Goal: Task Accomplishment & Management: Use online tool/utility

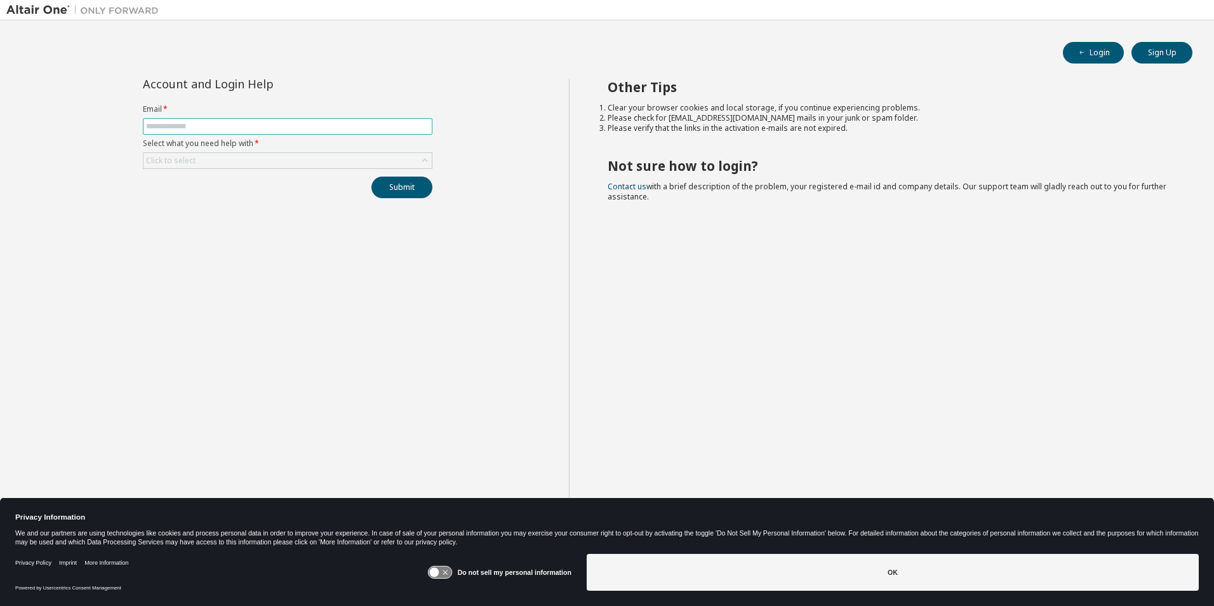
click at [183, 128] on input "text" at bounding box center [287, 126] width 283 height 10
type input "**********"
click at [203, 160] on div "Click to select" at bounding box center [287, 160] width 288 height 15
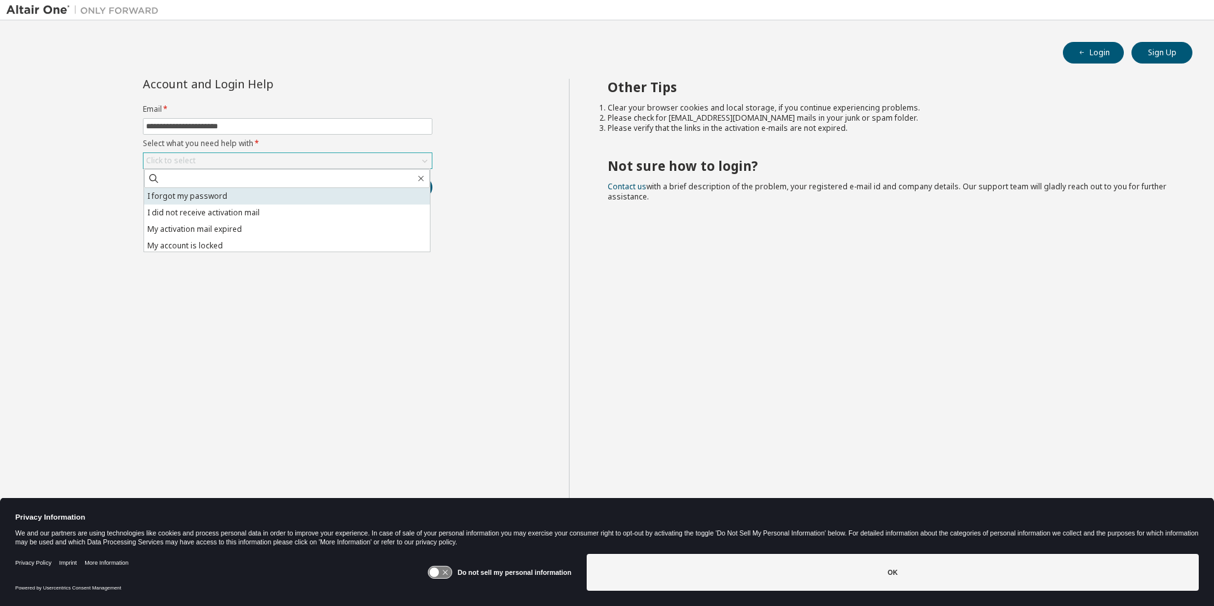
click at [202, 197] on li "I forgot my password" at bounding box center [287, 196] width 286 height 17
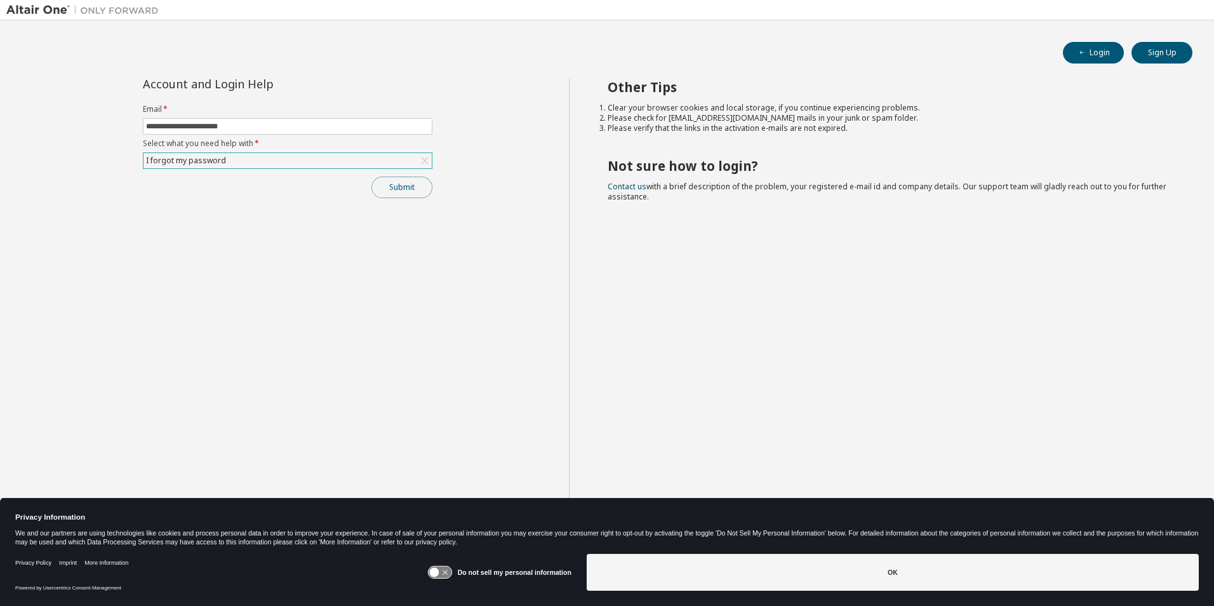
click at [408, 188] on button "Submit" at bounding box center [401, 188] width 61 height 22
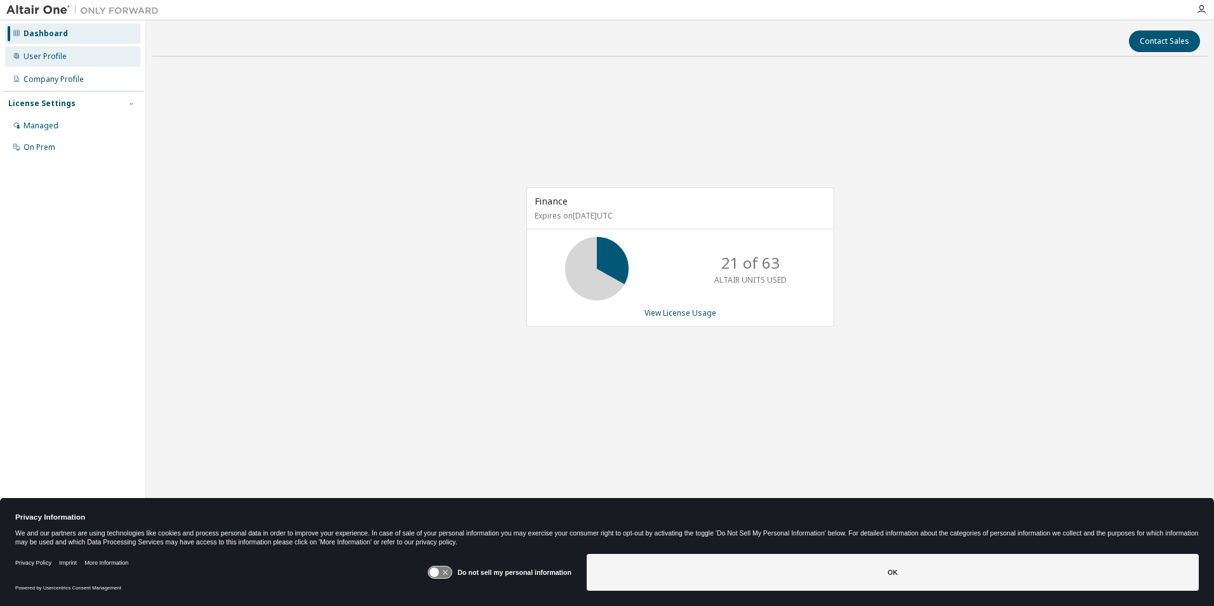
click at [42, 52] on div "User Profile" at bounding box center [44, 56] width 43 height 10
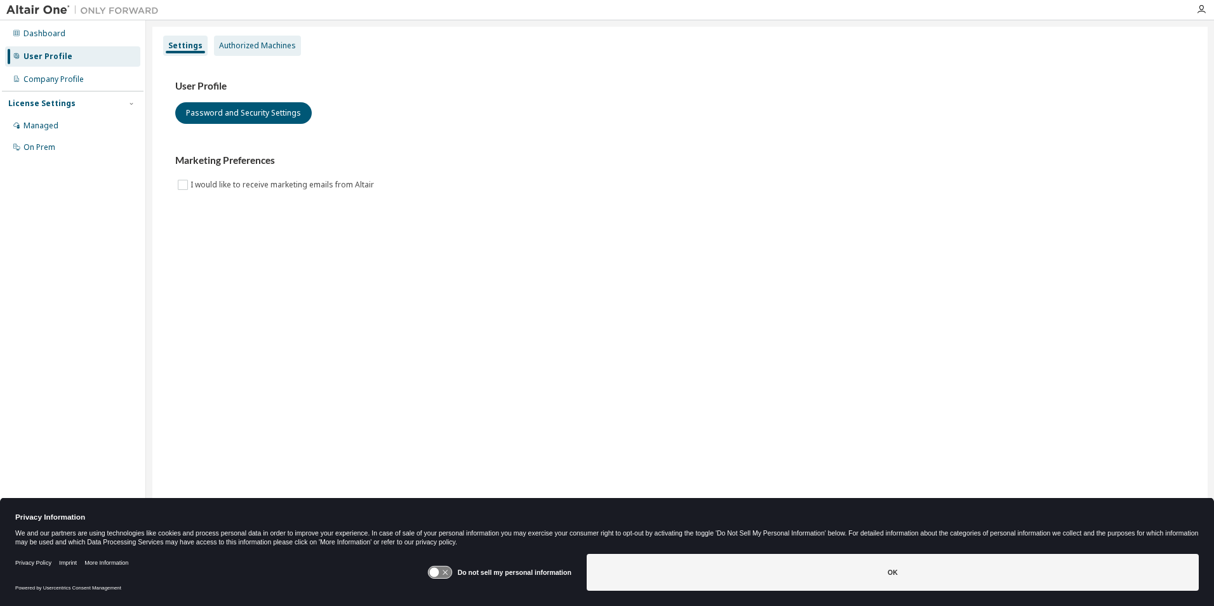
click at [252, 43] on div "Authorized Machines" at bounding box center [257, 46] width 77 height 10
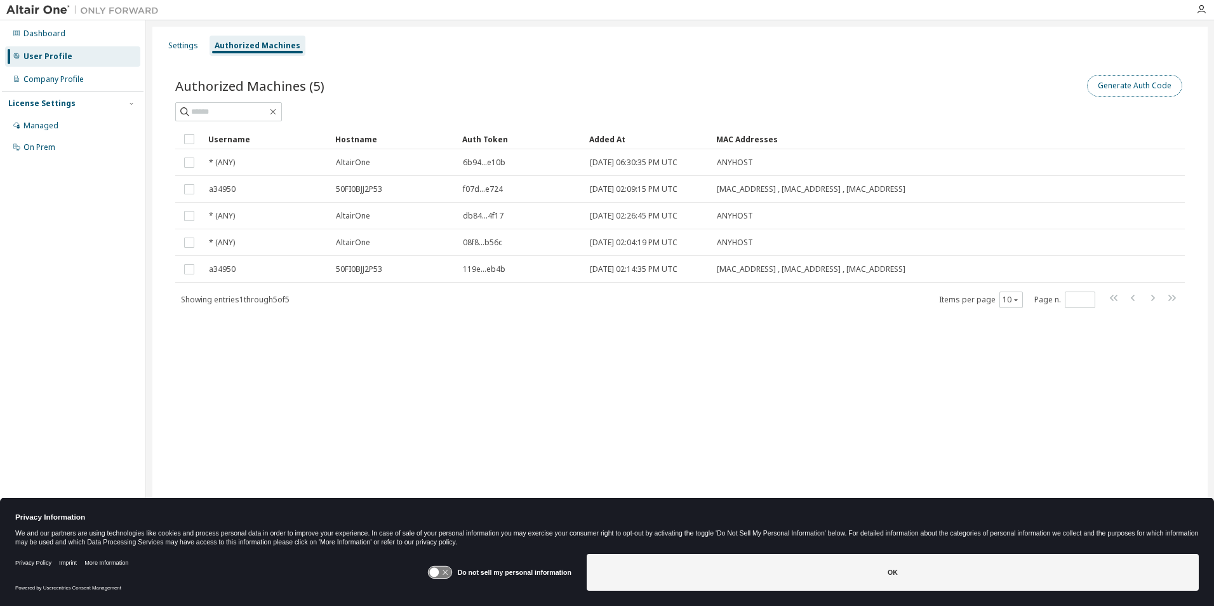
click at [1112, 86] on button "Generate Auth Code" at bounding box center [1134, 86] width 95 height 22
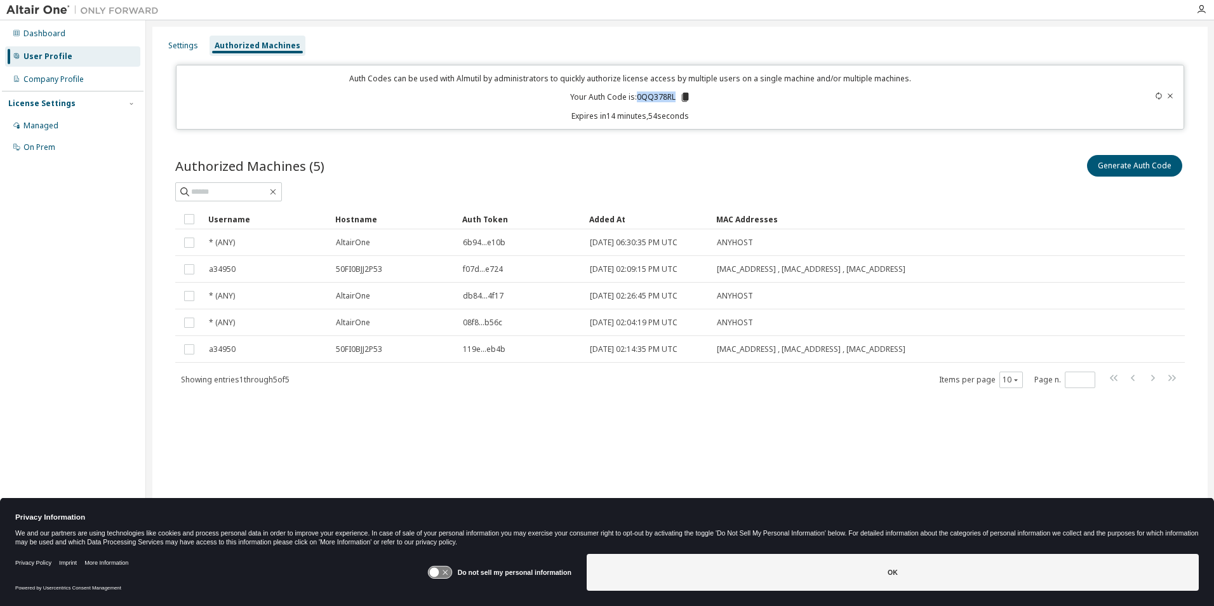
drag, startPoint x: 636, startPoint y: 96, endPoint x: 674, endPoint y: 100, distance: 37.7
click at [674, 100] on p "Your Auth Code is: 0QQ378RL" at bounding box center [630, 96] width 121 height 11
copy p "0QQ378RL"
